Goal: Information Seeking & Learning: Learn about a topic

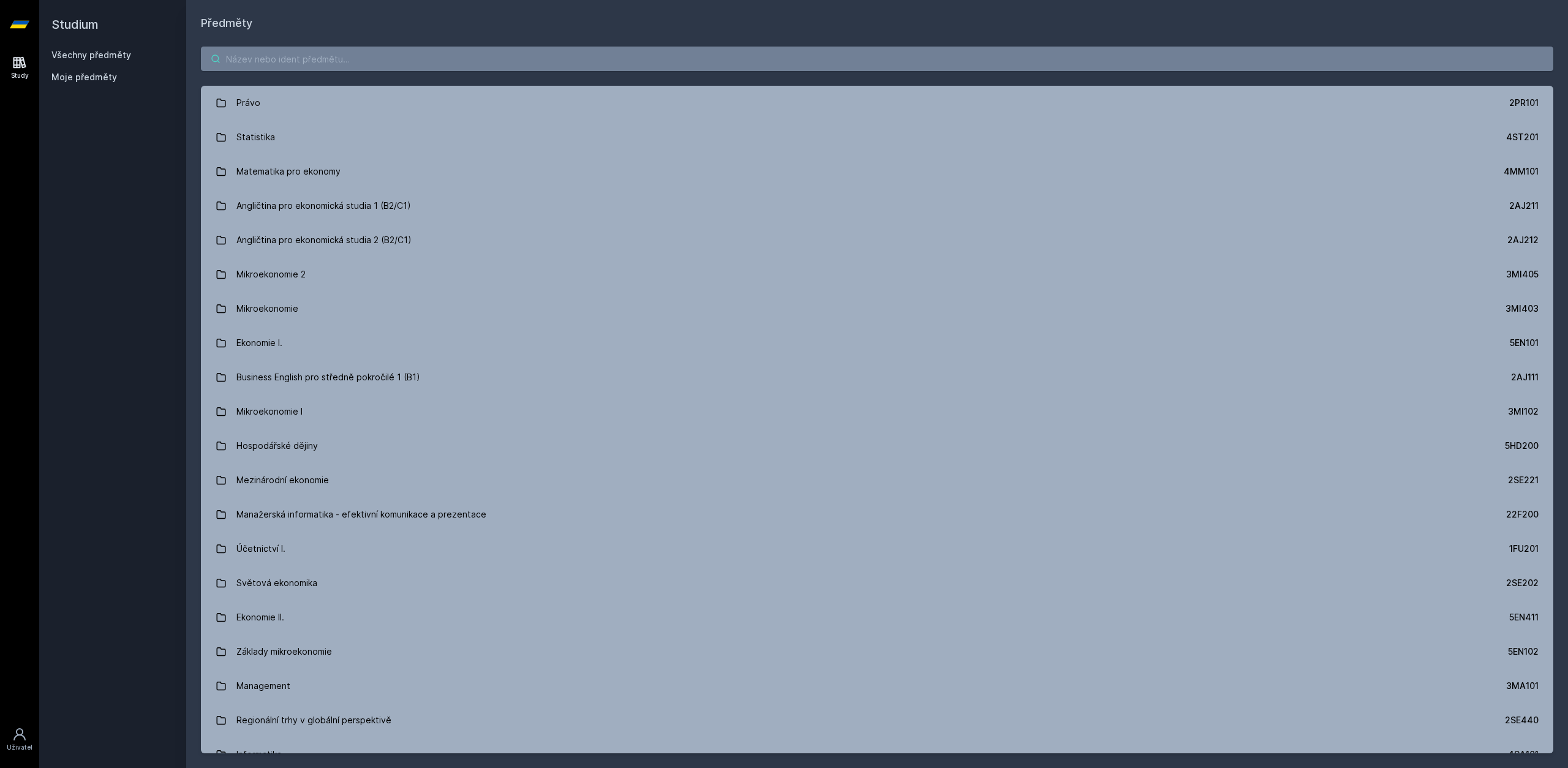
click at [752, 64] on input "search" at bounding box center [877, 59] width 1352 height 24
paste input "1FU201"
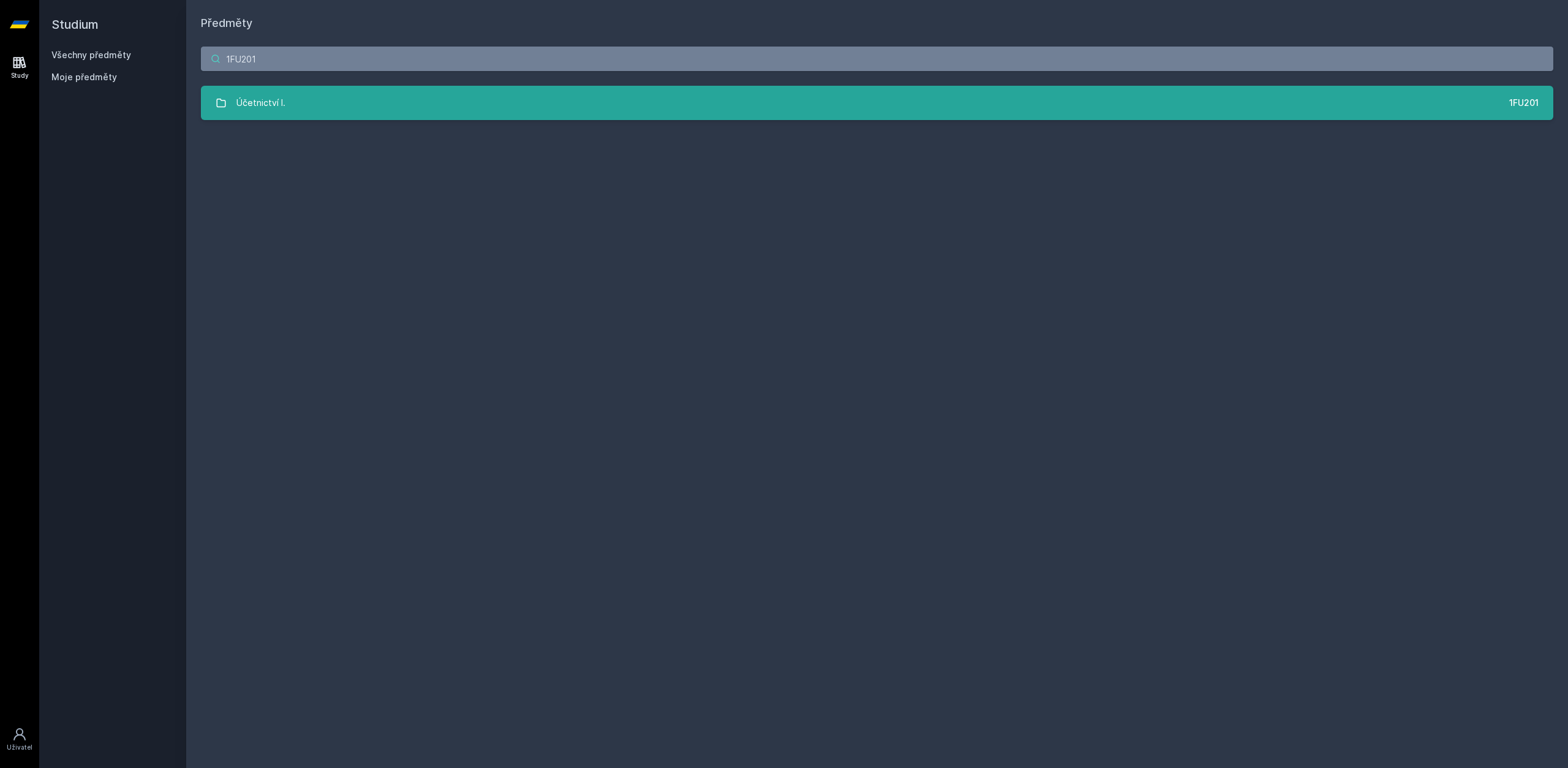
type input "1FU201"
click at [751, 100] on link "Účetnictví I. 1FU201" at bounding box center [877, 103] width 1352 height 34
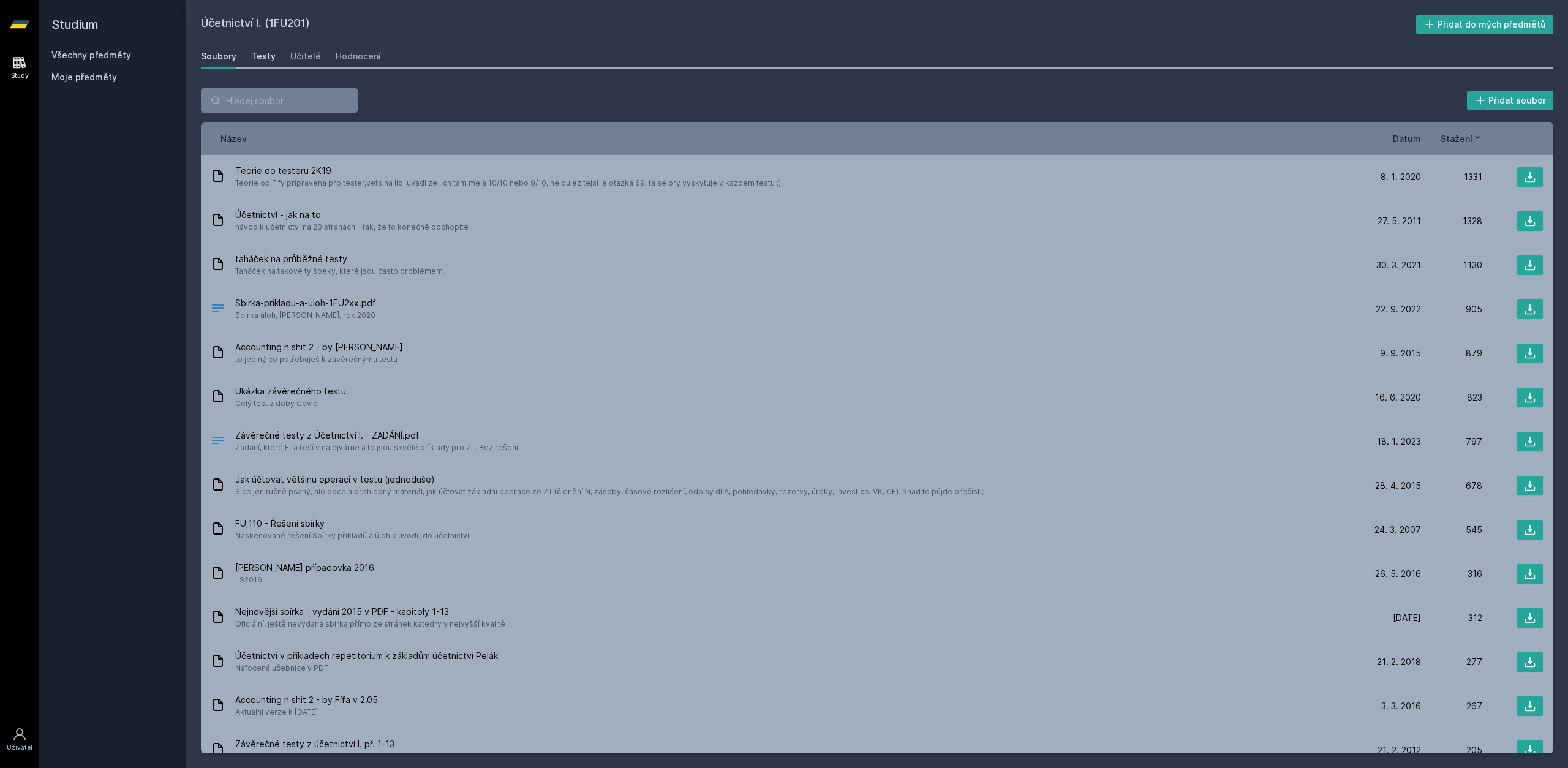
click at [264, 57] on div "Testy" at bounding box center [263, 56] width 24 height 12
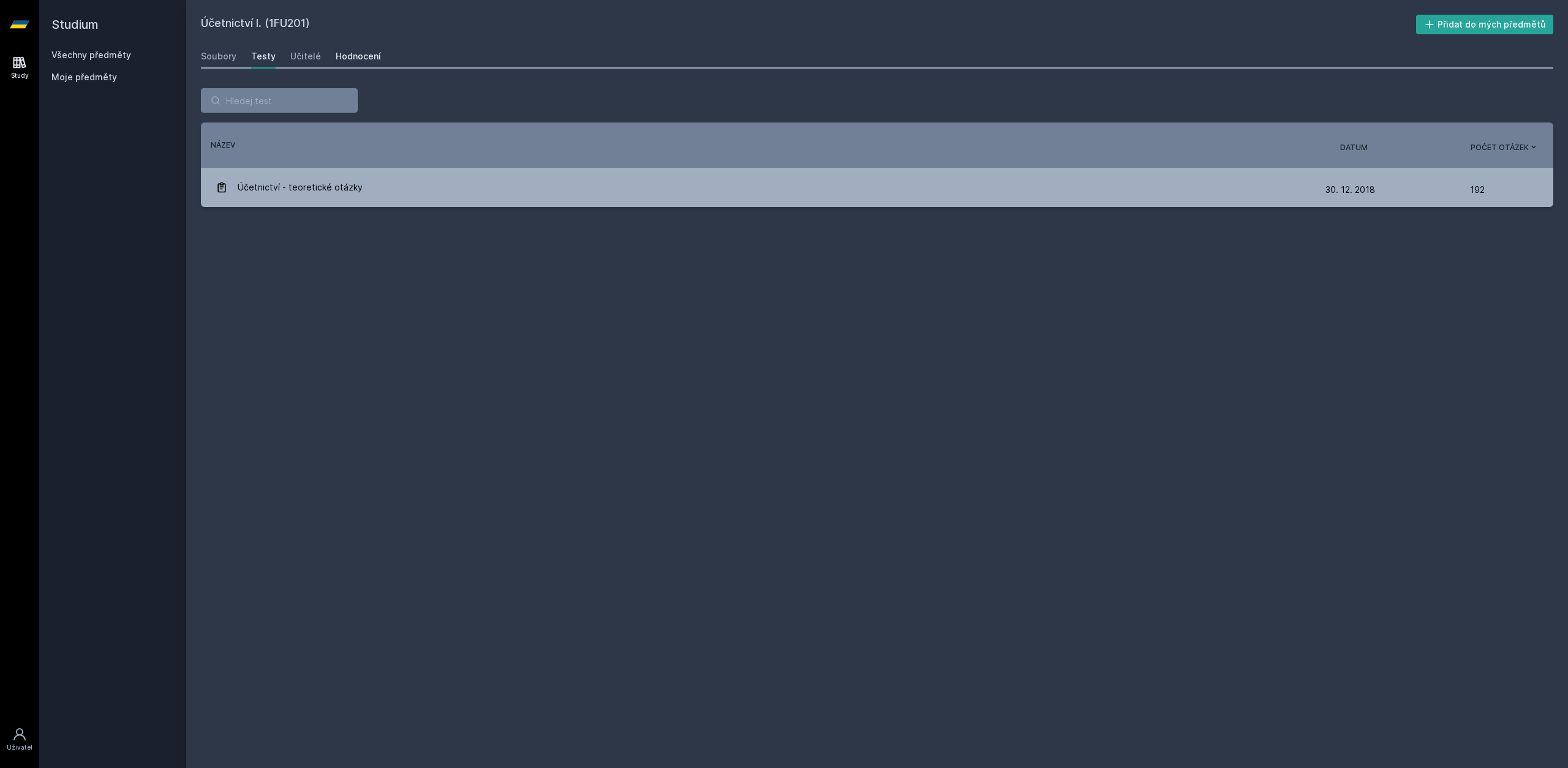
click at [342, 57] on div "Hodnocení" at bounding box center [358, 56] width 45 height 12
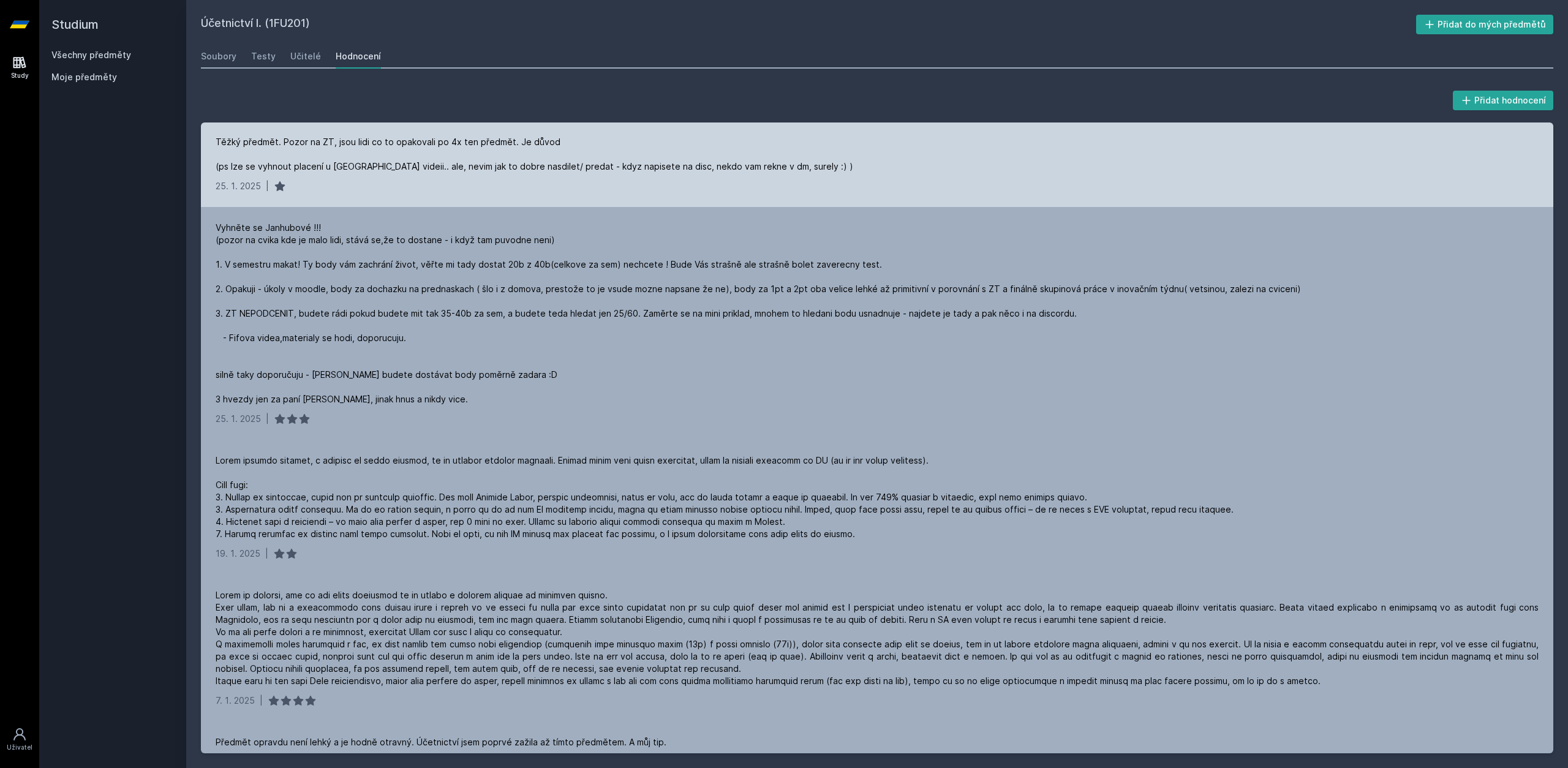
scroll to position [112, 0]
drag, startPoint x: 490, startPoint y: 161, endPoint x: 750, endPoint y: 161, distance: 260.0
click at [745, 161] on div "Těžký předmět. Pozor na ZT, jsou lidi co to opakovali po 4x ten předmět. Je dův…" at bounding box center [534, 154] width 638 height 36
click at [750, 161] on div "Těžký předmět. Pozor na ZT, jsou lidi co to opakovali po 4x ten předmět. Je dův…" at bounding box center [534, 154] width 638 height 36
drag, startPoint x: 817, startPoint y: 161, endPoint x: 374, endPoint y: 159, distance: 443.0
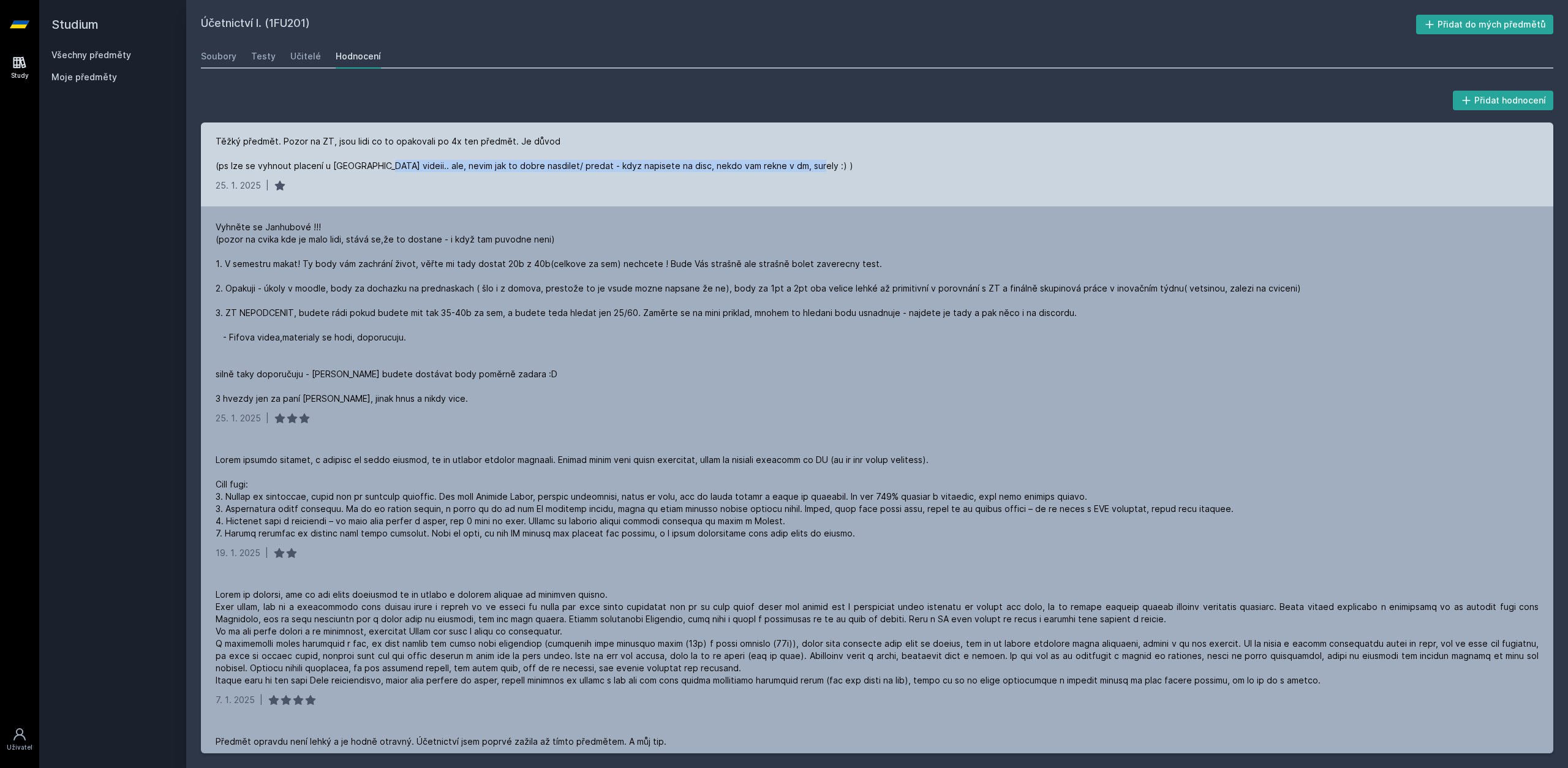
click at [375, 160] on div "Těžký předmět. Pozor na ZT, jsou lidi co to opakovali po 4x ten předmět. Je dův…" at bounding box center [877, 154] width 1323 height 36
click at [374, 159] on div "Těžký předmět. Pozor na ZT, jsou lidi co to opakovali po 4x ten předmět. Je dův…" at bounding box center [534, 154] width 638 height 36
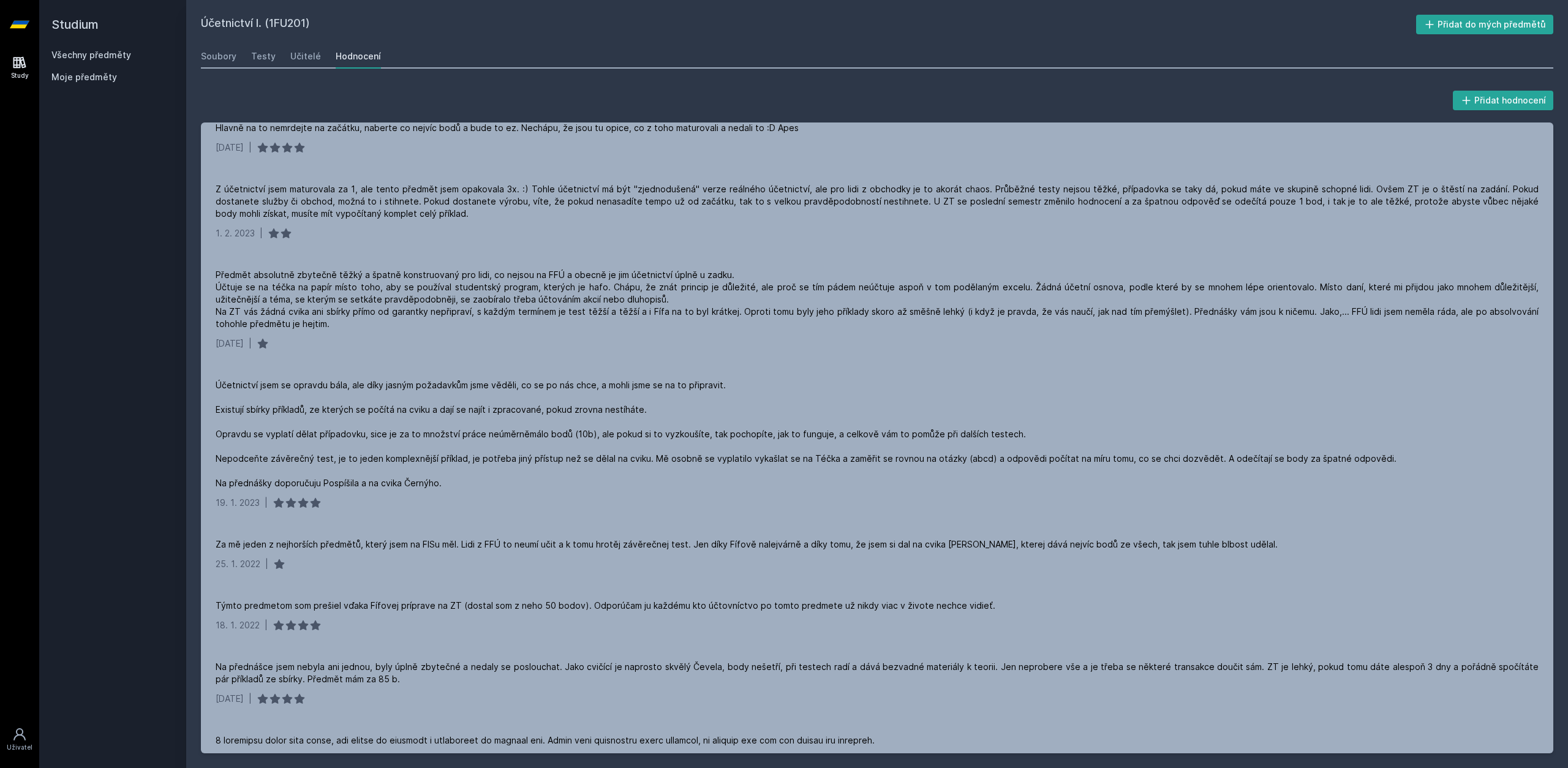
scroll to position [1458, 0]
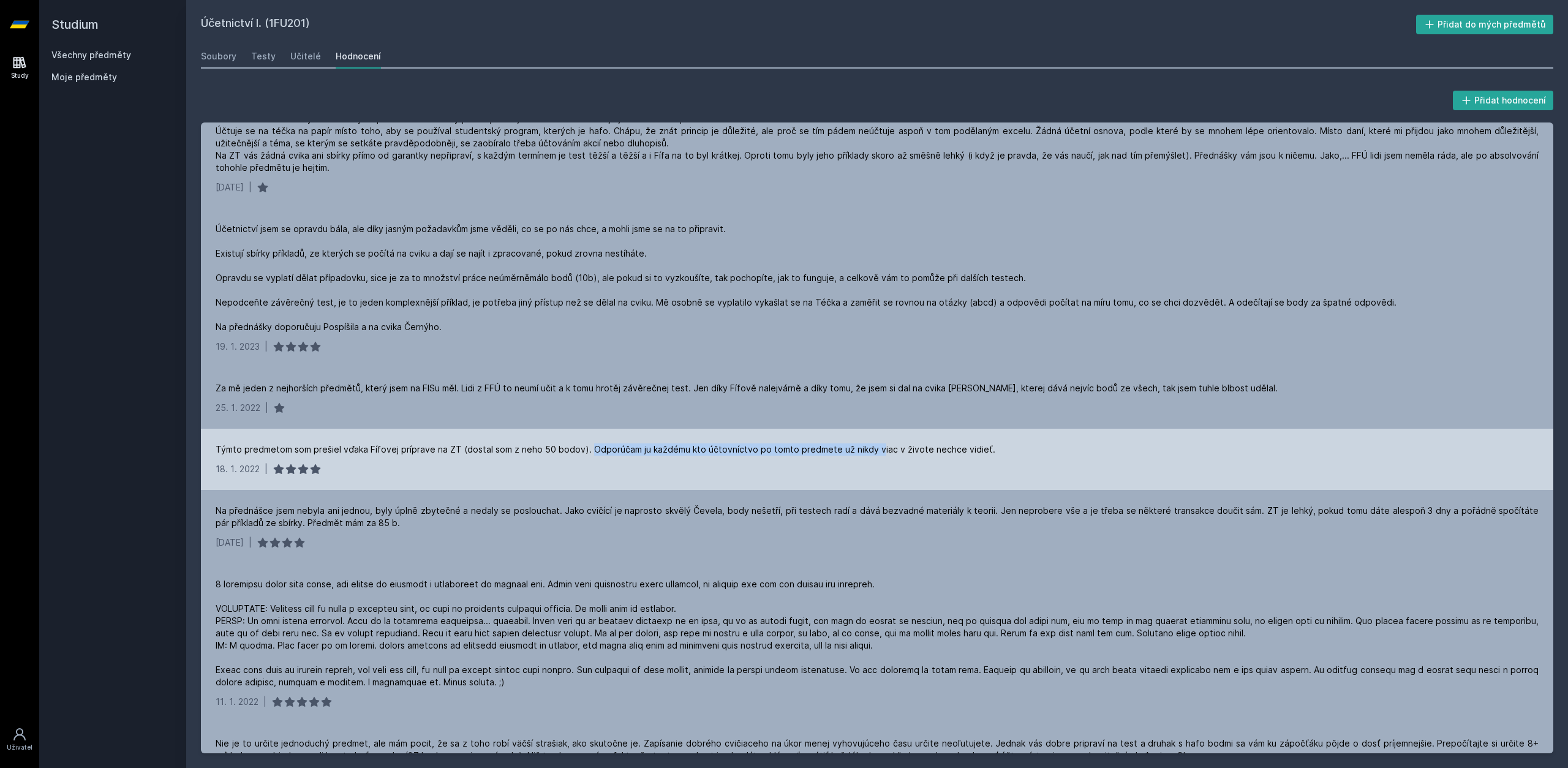
drag, startPoint x: 584, startPoint y: 445, endPoint x: 933, endPoint y: 445, distance: 349.0
click at [925, 445] on div "Týmto predmetom som prešiel vďaka Fífovej príprave na ZT (dostal som z neho 50 …" at bounding box center [605, 449] width 779 height 12
click at [953, 445] on div "Týmto predmetom som prešiel vďaka Fífovej príprave na ZT (dostal som z neho 50 …" at bounding box center [605, 449] width 779 height 12
drag, startPoint x: 977, startPoint y: 445, endPoint x: 630, endPoint y: 454, distance: 347.1
click at [630, 454] on div "Týmto predmetom som prešiel vďaka Fífovej príprave na ZT (dostal som z neho 50 …" at bounding box center [877, 449] width 1323 height 12
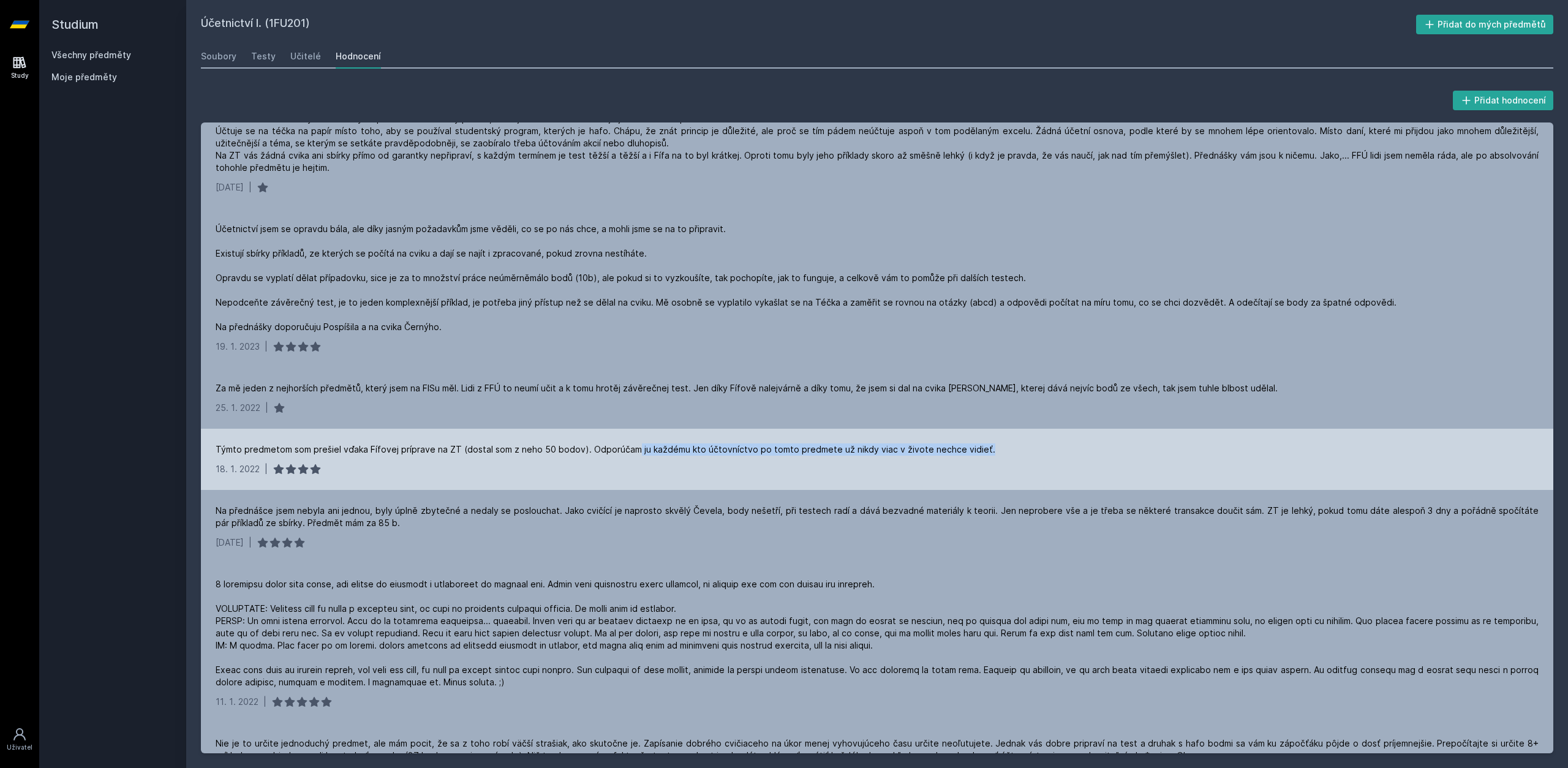
click at [630, 454] on div "Týmto predmetom som prešiel vďaka Fífovej príprave na ZT (dostal som z neho 50 …" at bounding box center [605, 449] width 779 height 12
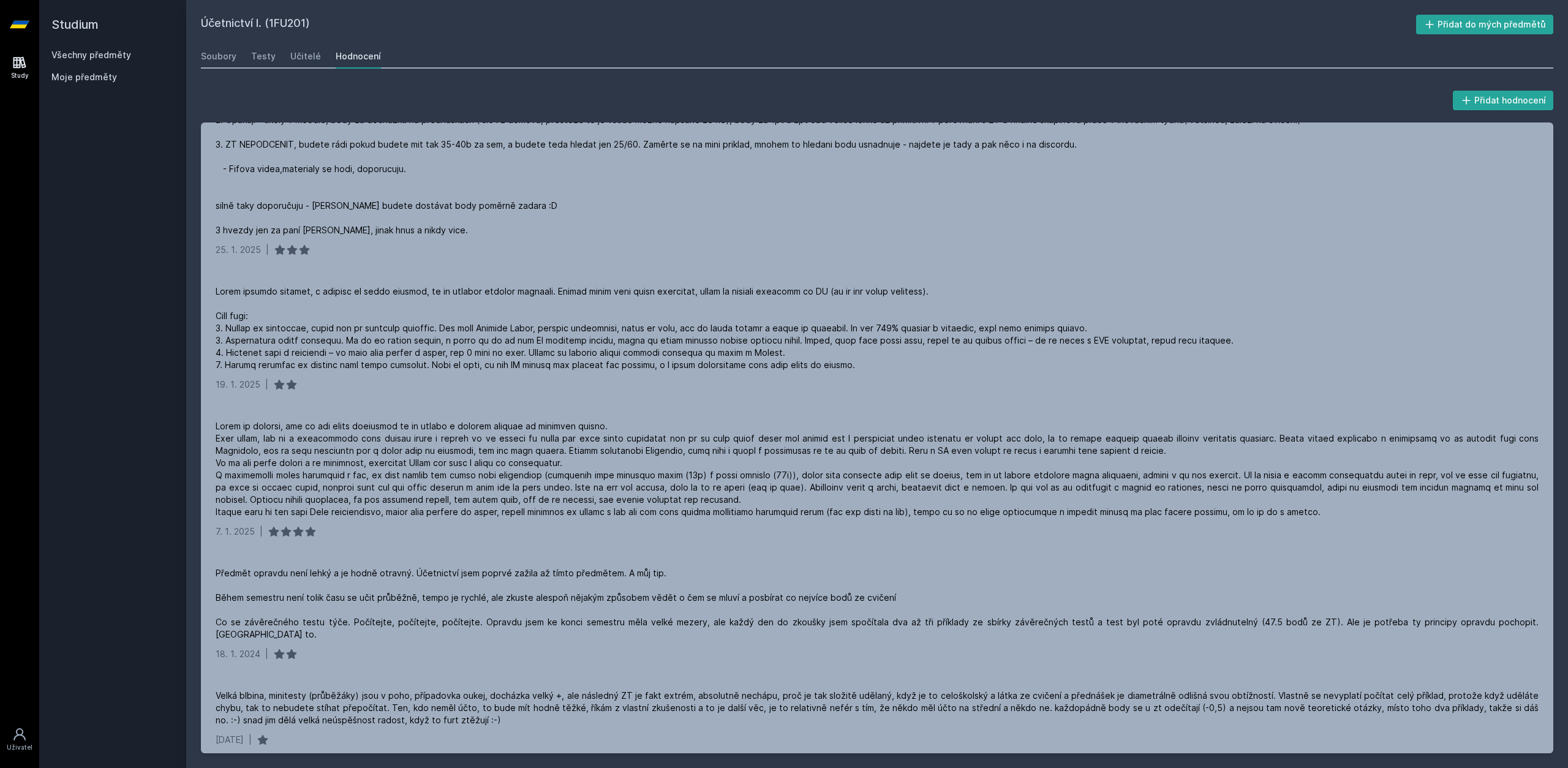
scroll to position [0, 0]
